Goal: Ask a question: Seek information or help from site administrators or community

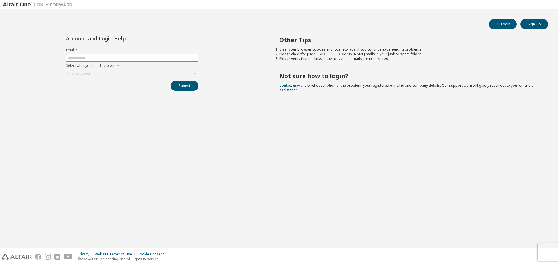
click at [130, 60] on input "text" at bounding box center [132, 57] width 130 height 5
type input "**********"
click at [116, 71] on div "Click to select" at bounding box center [132, 73] width 132 height 7
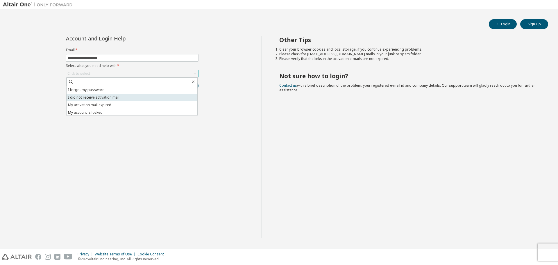
click at [122, 99] on li "I did not receive activation mail" at bounding box center [132, 98] width 131 height 8
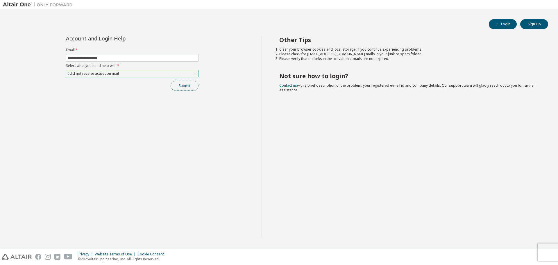
click at [177, 83] on button "Submit" at bounding box center [184, 86] width 28 height 10
click at [540, 27] on button "Sign Up" at bounding box center [534, 24] width 28 height 10
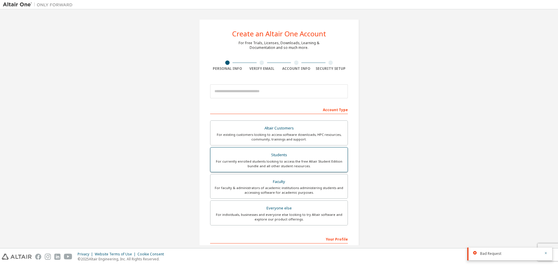
click at [274, 159] on div "For currently enrolled students looking to access the free Altair Student Editi…" at bounding box center [279, 163] width 130 height 9
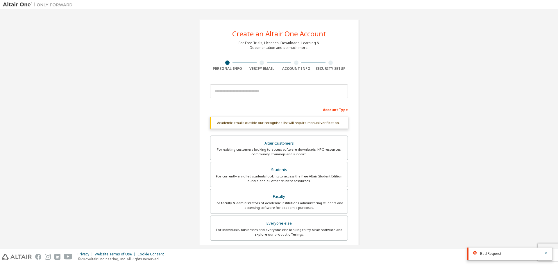
click at [154, 115] on div "Create an Altair One Account For Free Trials, Licenses, Downloads, Learning & D…" at bounding box center [279, 173] width 552 height 323
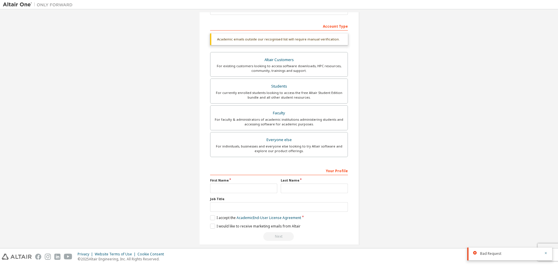
scroll to position [90, 0]
